Goal: Navigation & Orientation: Find specific page/section

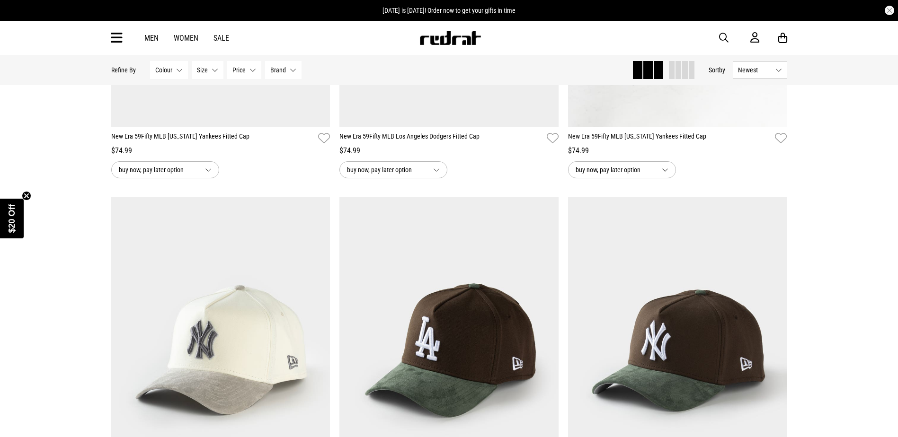
scroll to position [426, 0]
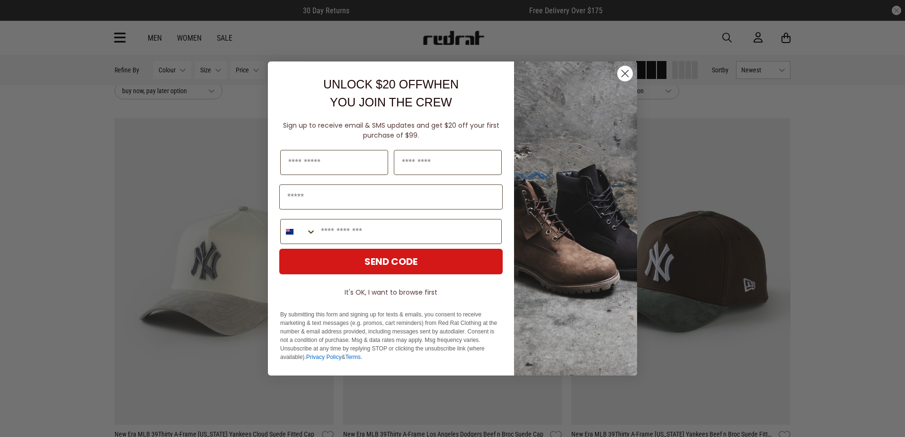
click at [620, 71] on circle "Close dialog" at bounding box center [625, 74] width 16 height 16
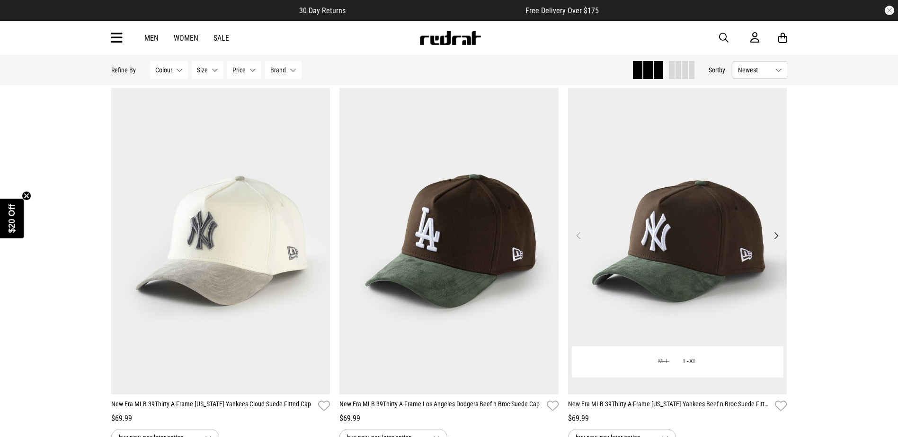
scroll to position [473, 0]
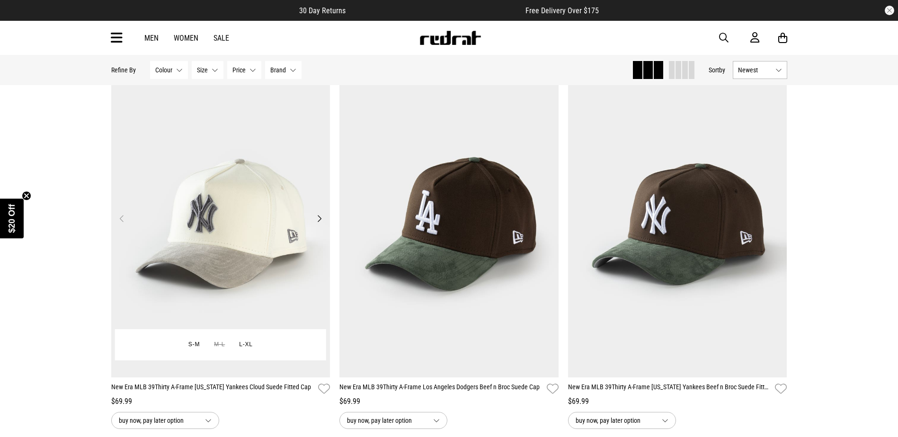
click at [321, 222] on button "Next" at bounding box center [319, 218] width 12 height 11
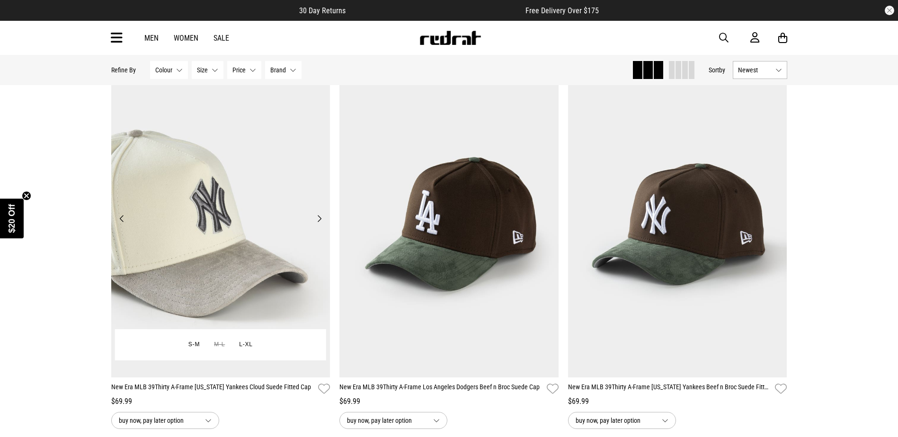
click at [321, 222] on button "Next" at bounding box center [319, 218] width 12 height 11
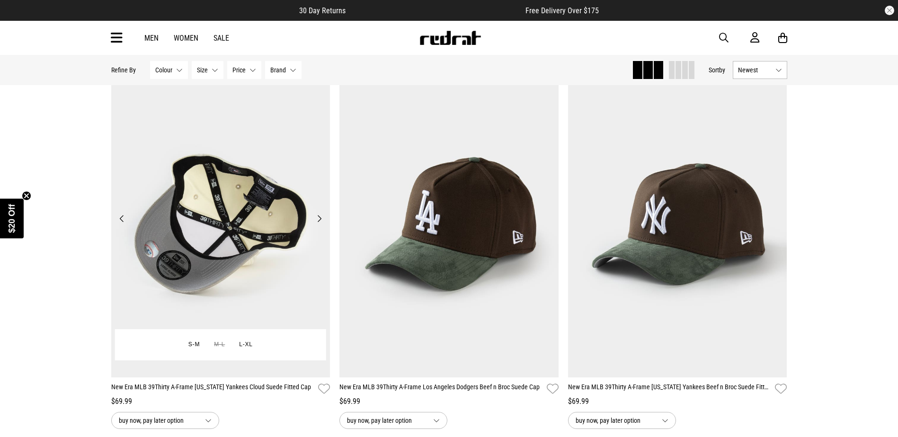
click at [321, 222] on button "Next" at bounding box center [319, 218] width 12 height 11
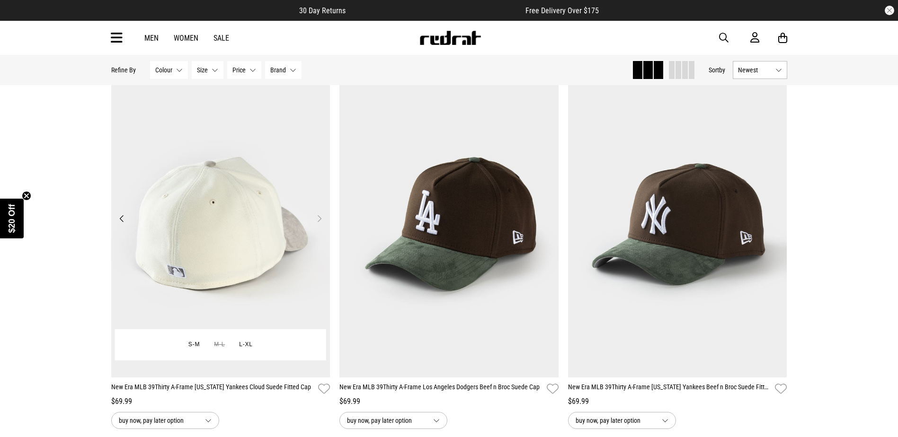
click at [321, 222] on button "Next" at bounding box center [319, 218] width 12 height 11
click at [122, 221] on button "Previous" at bounding box center [122, 218] width 12 height 11
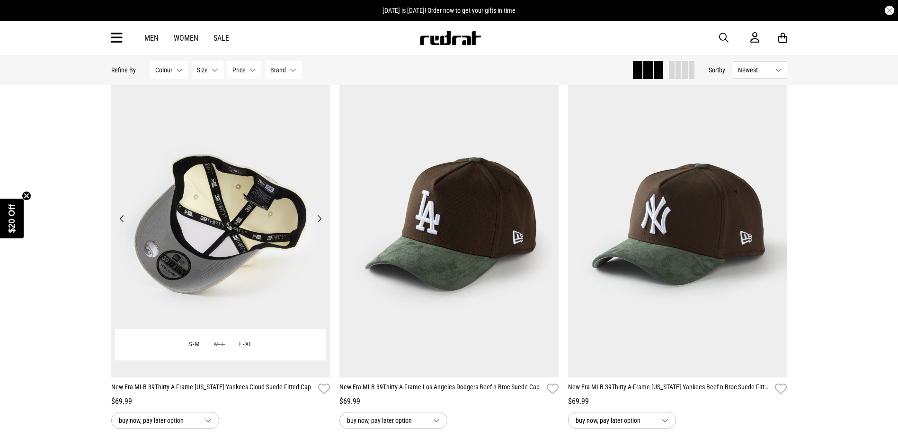
click at [122, 221] on button "Previous" at bounding box center [122, 218] width 12 height 11
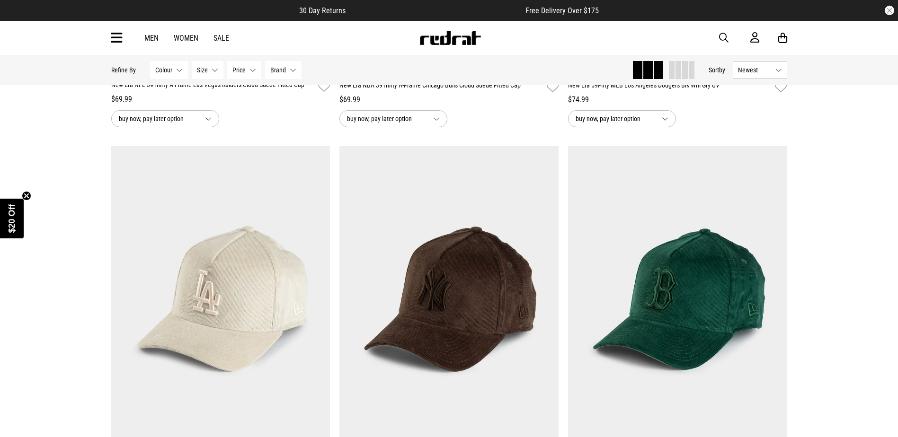
scroll to position [1231, 0]
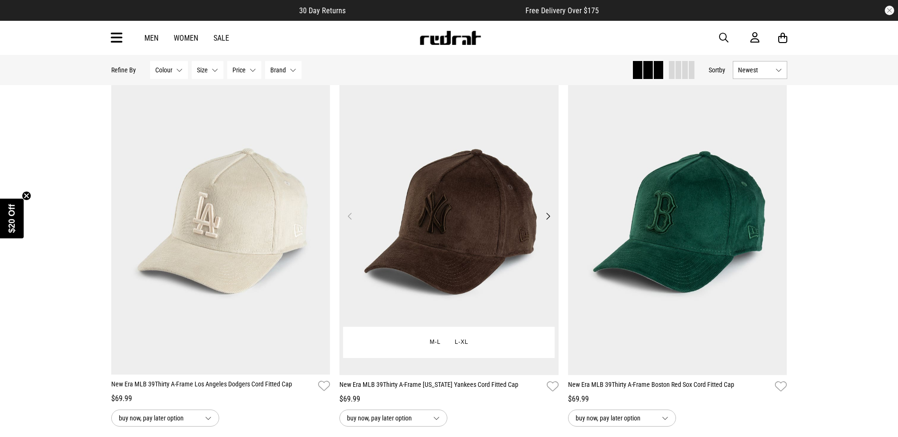
click at [549, 218] on button "Next" at bounding box center [548, 216] width 12 height 11
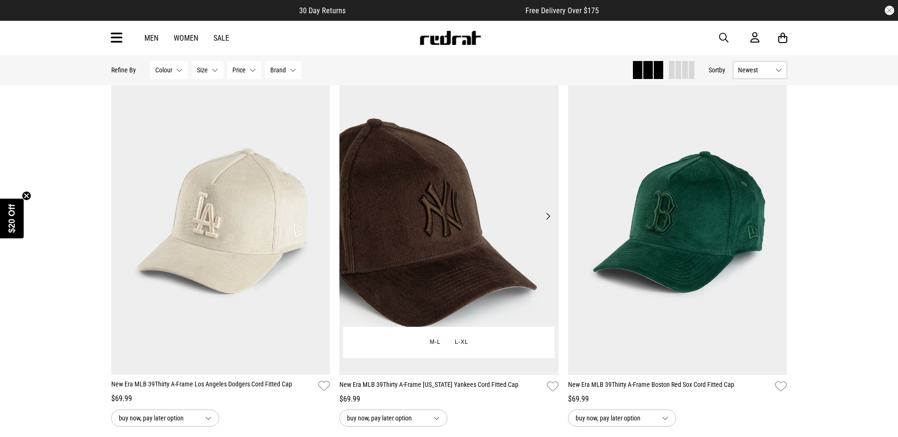
click at [549, 218] on button "Next" at bounding box center [548, 216] width 12 height 11
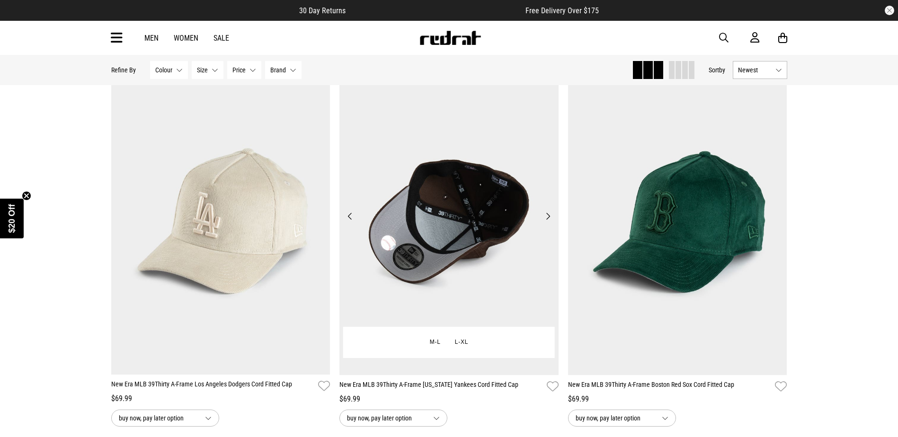
click at [549, 218] on button "Next" at bounding box center [548, 216] width 12 height 11
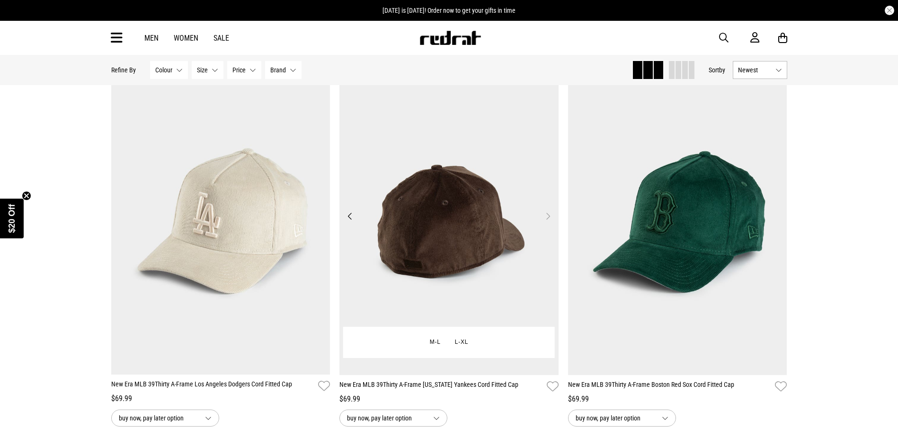
click at [549, 218] on button "Next" at bounding box center [548, 216] width 12 height 11
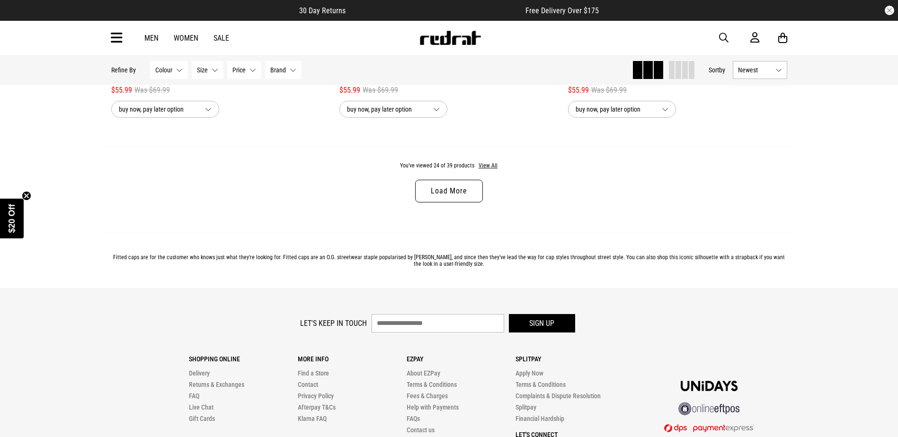
scroll to position [3024, 0]
